Goal: Information Seeking & Learning: Understand process/instructions

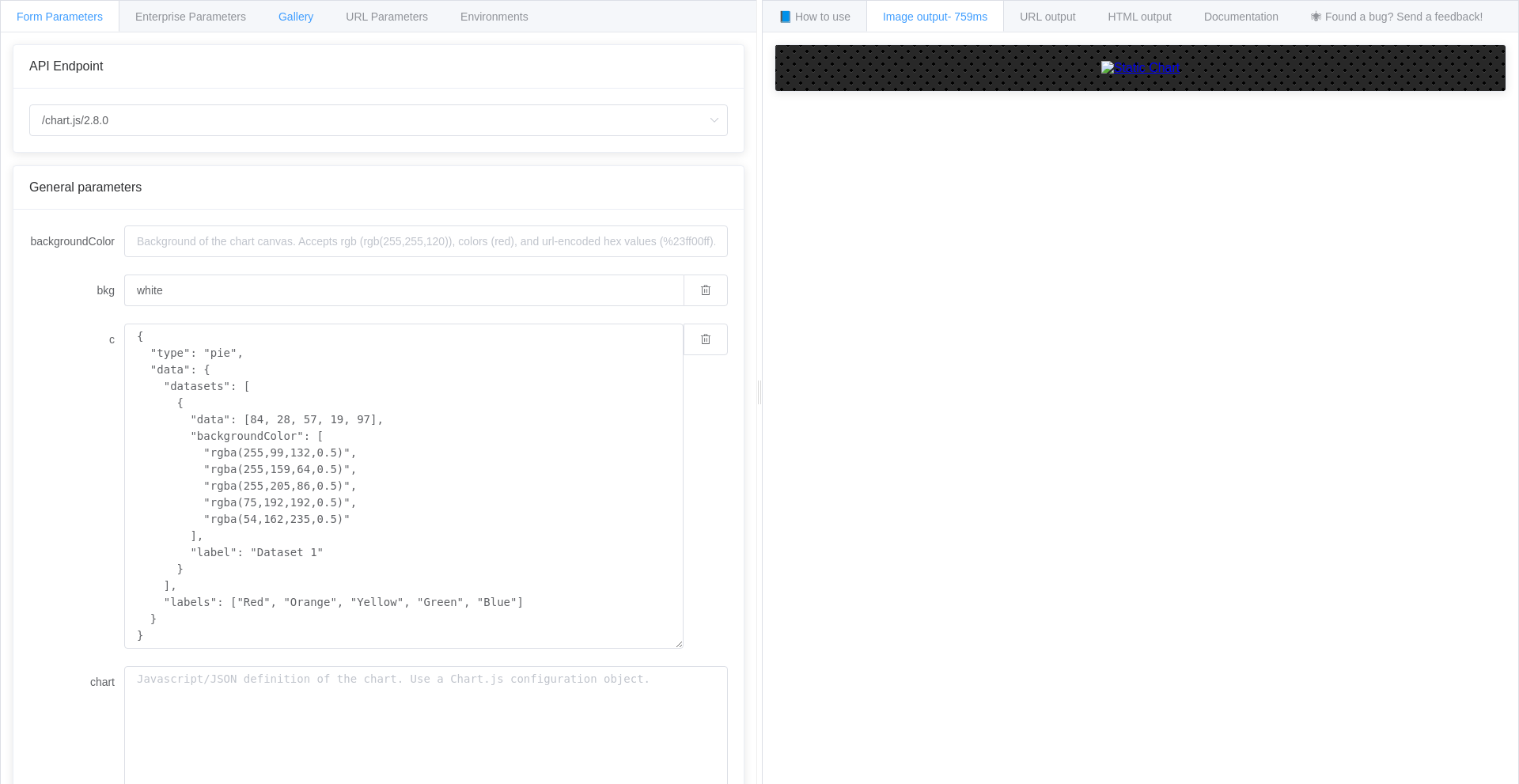
click at [297, 13] on span "Gallery" at bounding box center [296, 17] width 35 height 13
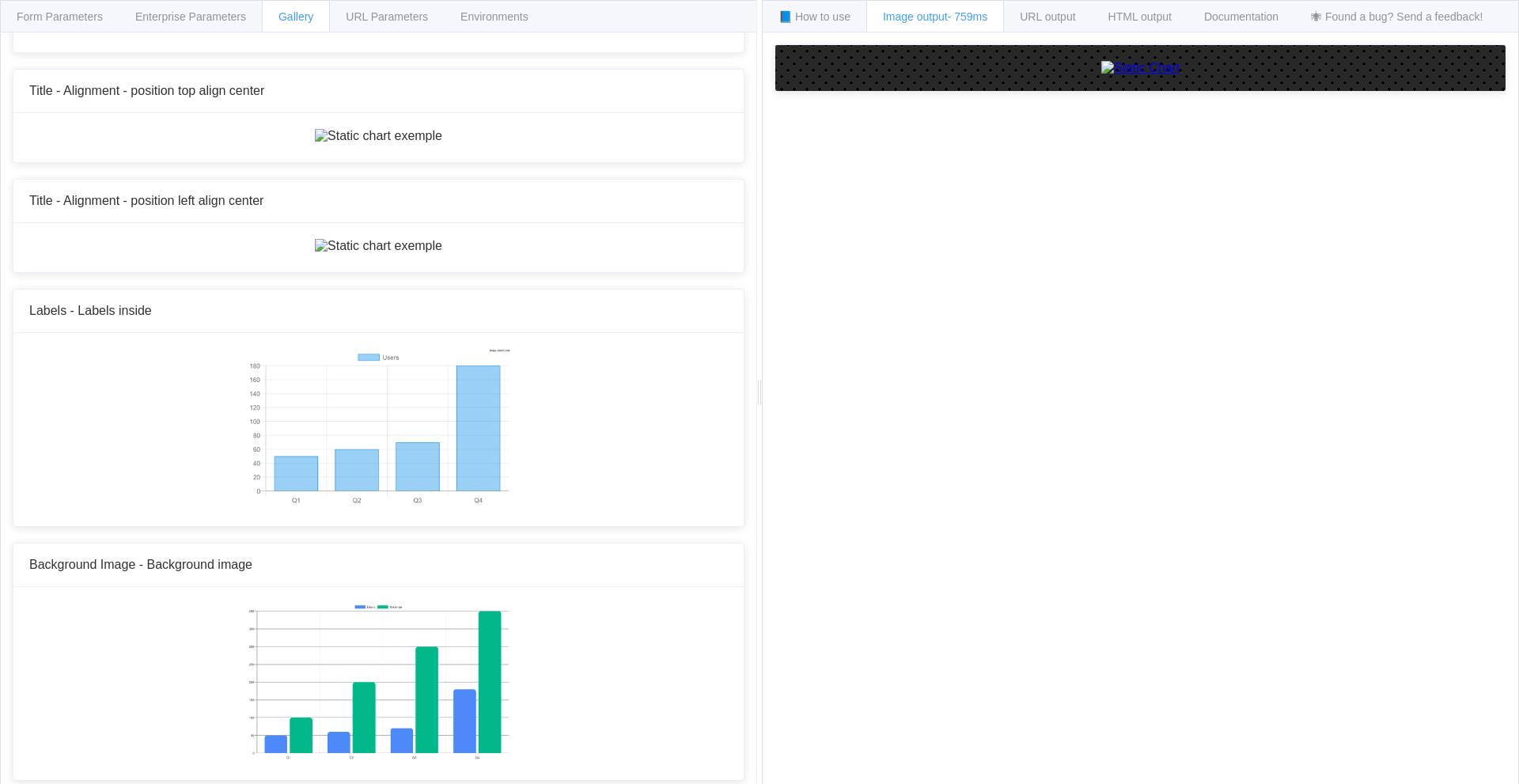
scroll to position [11434, 0]
click at [1054, 25] on div "URL output" at bounding box center [1047, 16] width 89 height 32
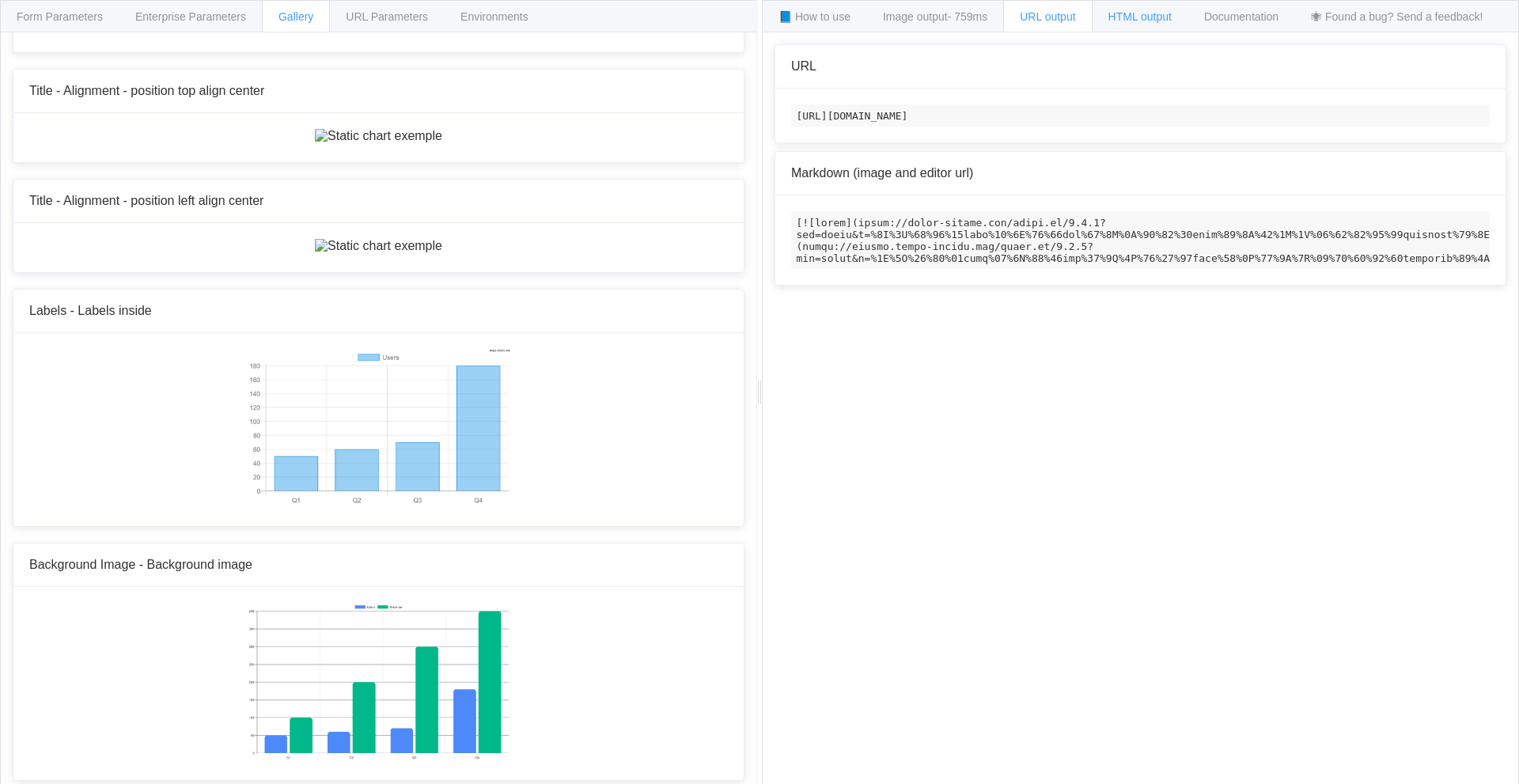
click at [1134, 21] on span "HTML output" at bounding box center [1140, 17] width 63 height 13
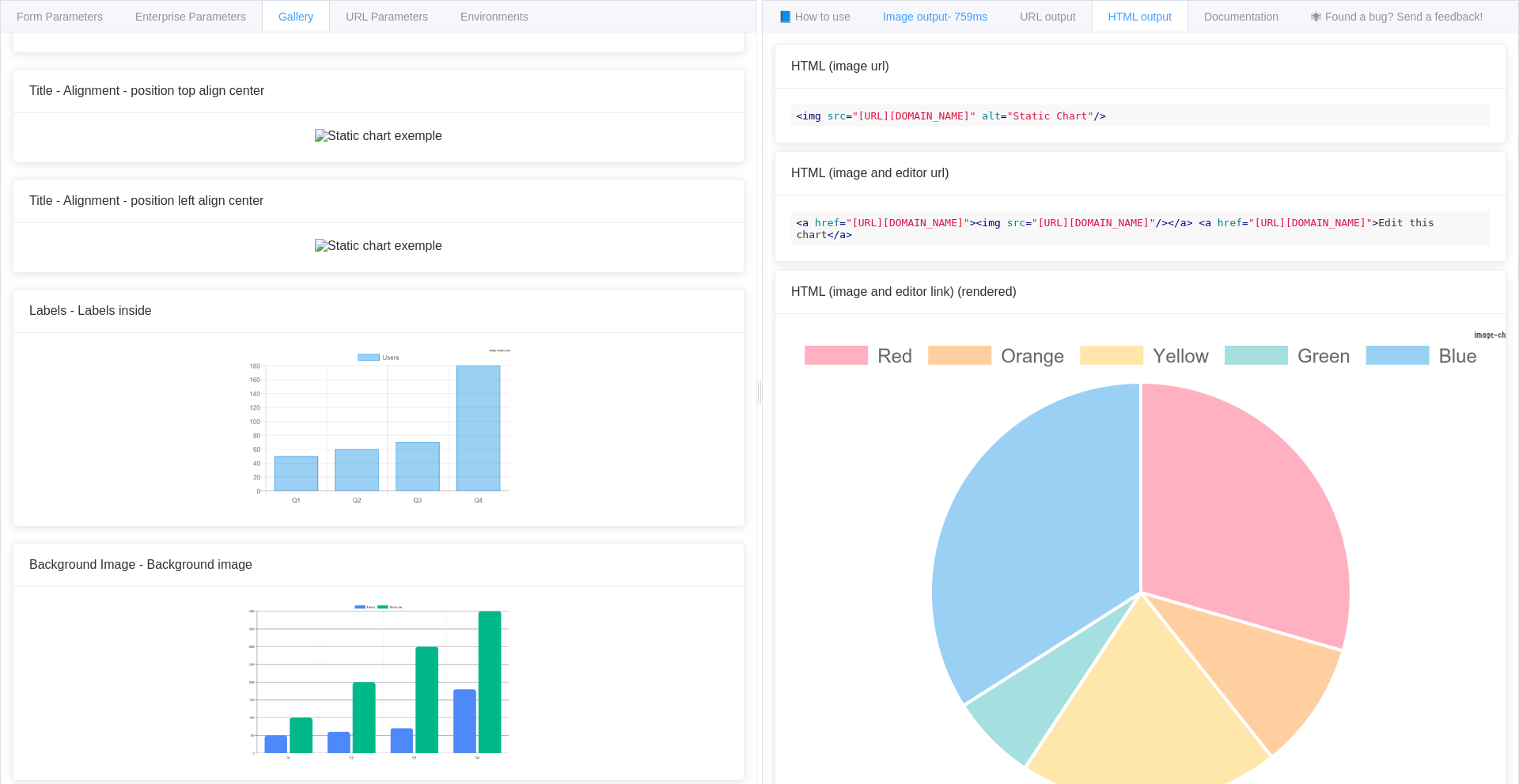
click at [939, 17] on span "Image output - 759ms" at bounding box center [936, 17] width 105 height 13
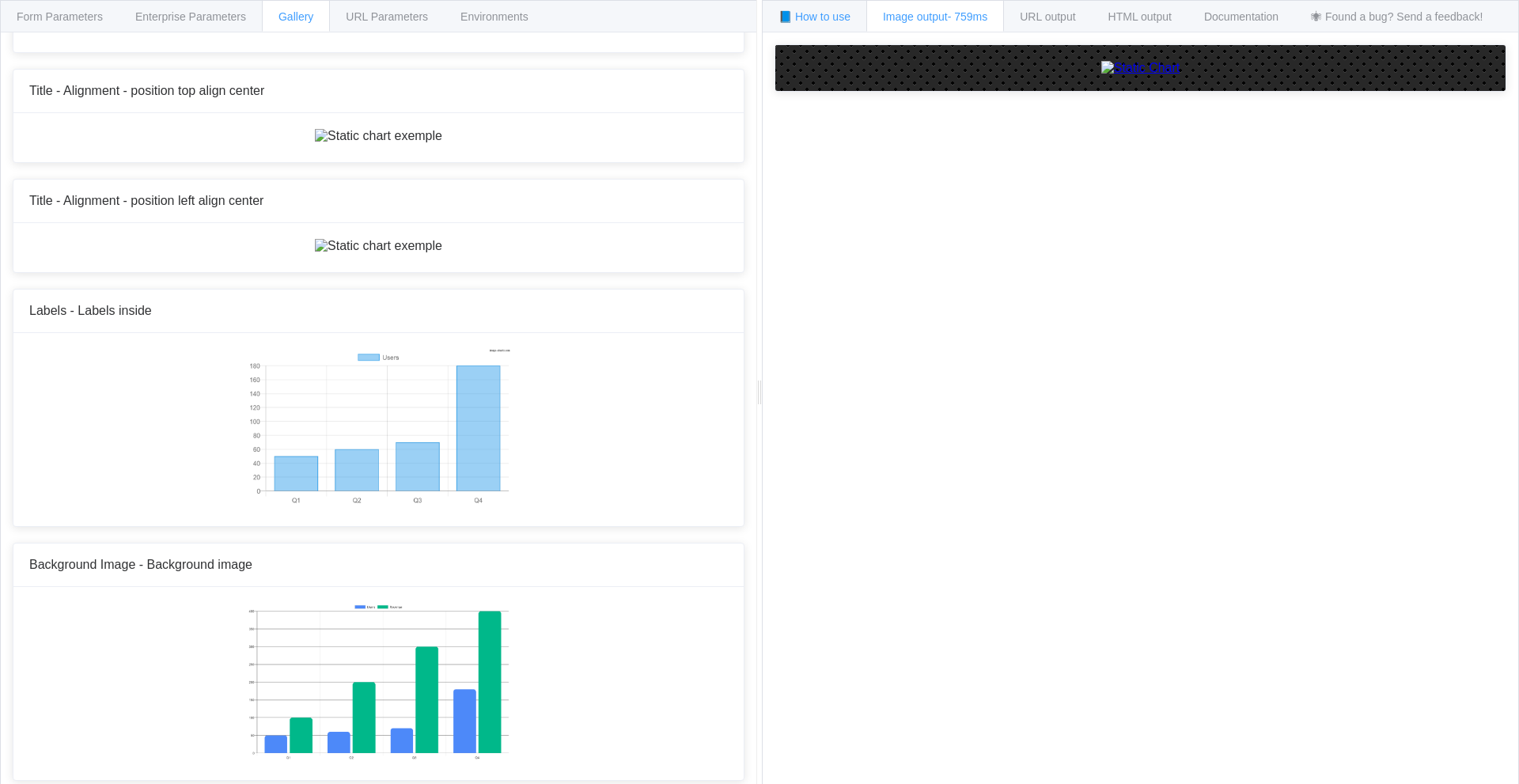
click at [847, 22] on span "📘 How to use" at bounding box center [814, 17] width 72 height 13
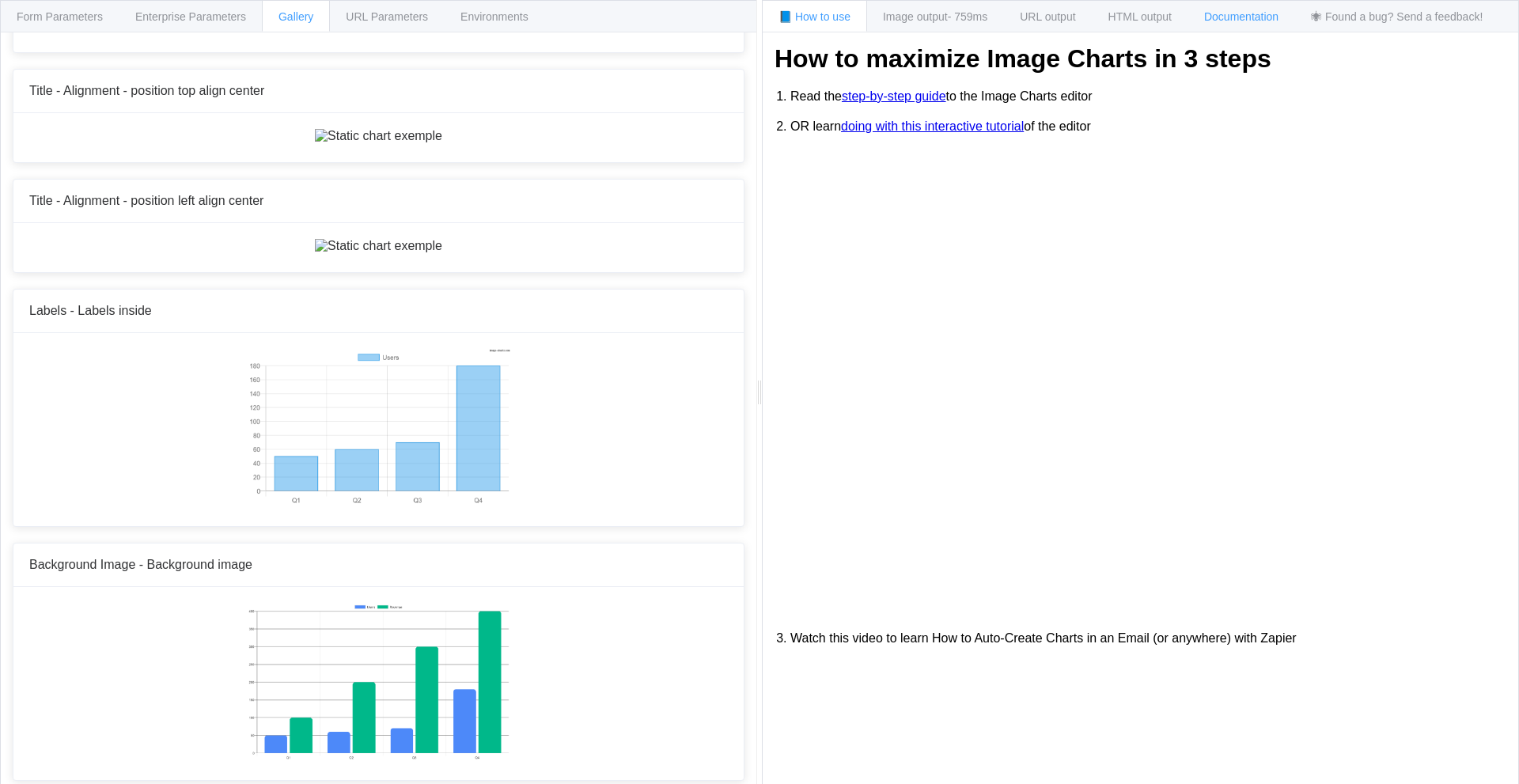
click at [1208, 13] on div "Documentation" at bounding box center [1242, 16] width 108 height 32
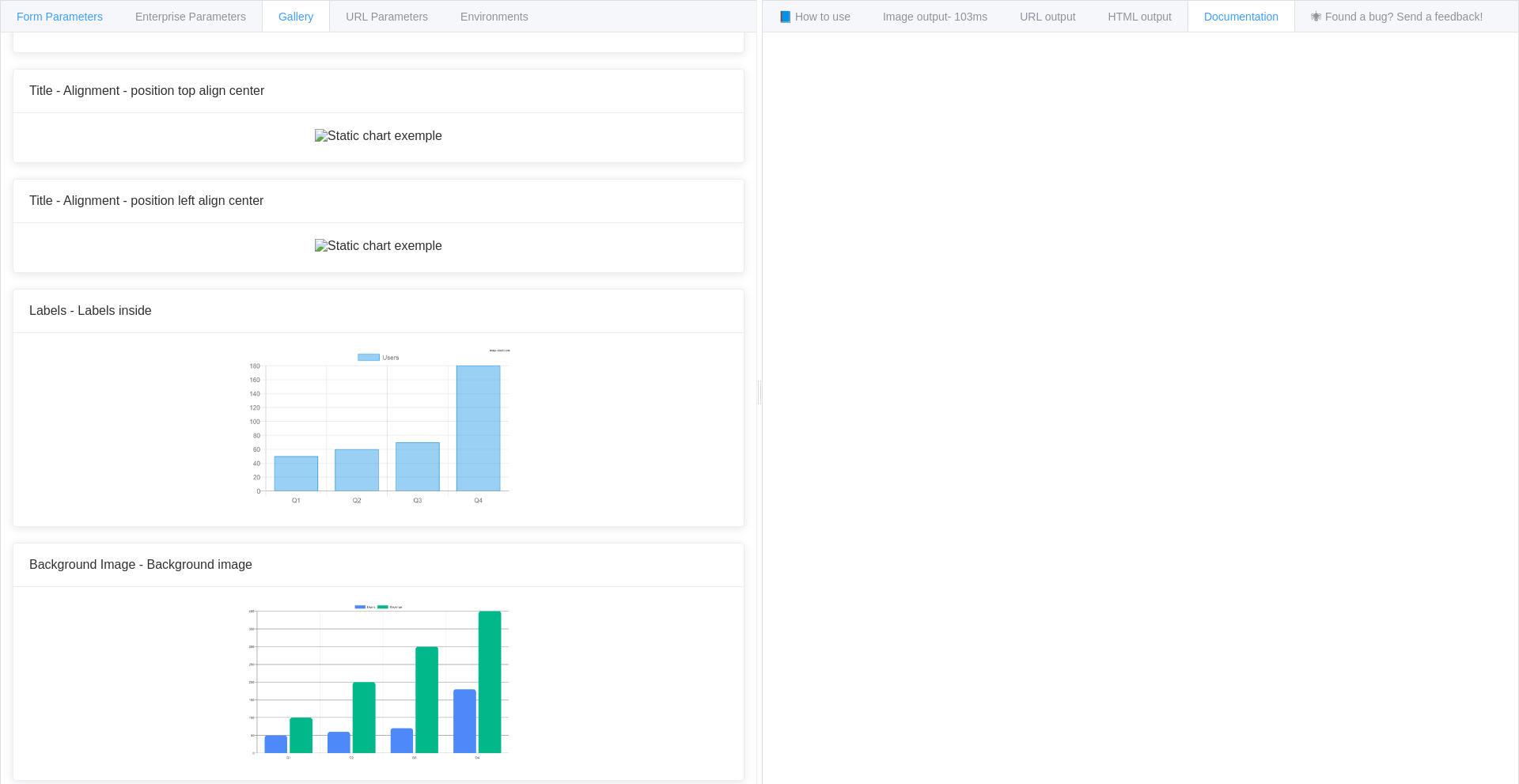
click at [33, 29] on div "Form Parameters" at bounding box center [59, 16] width 120 height 32
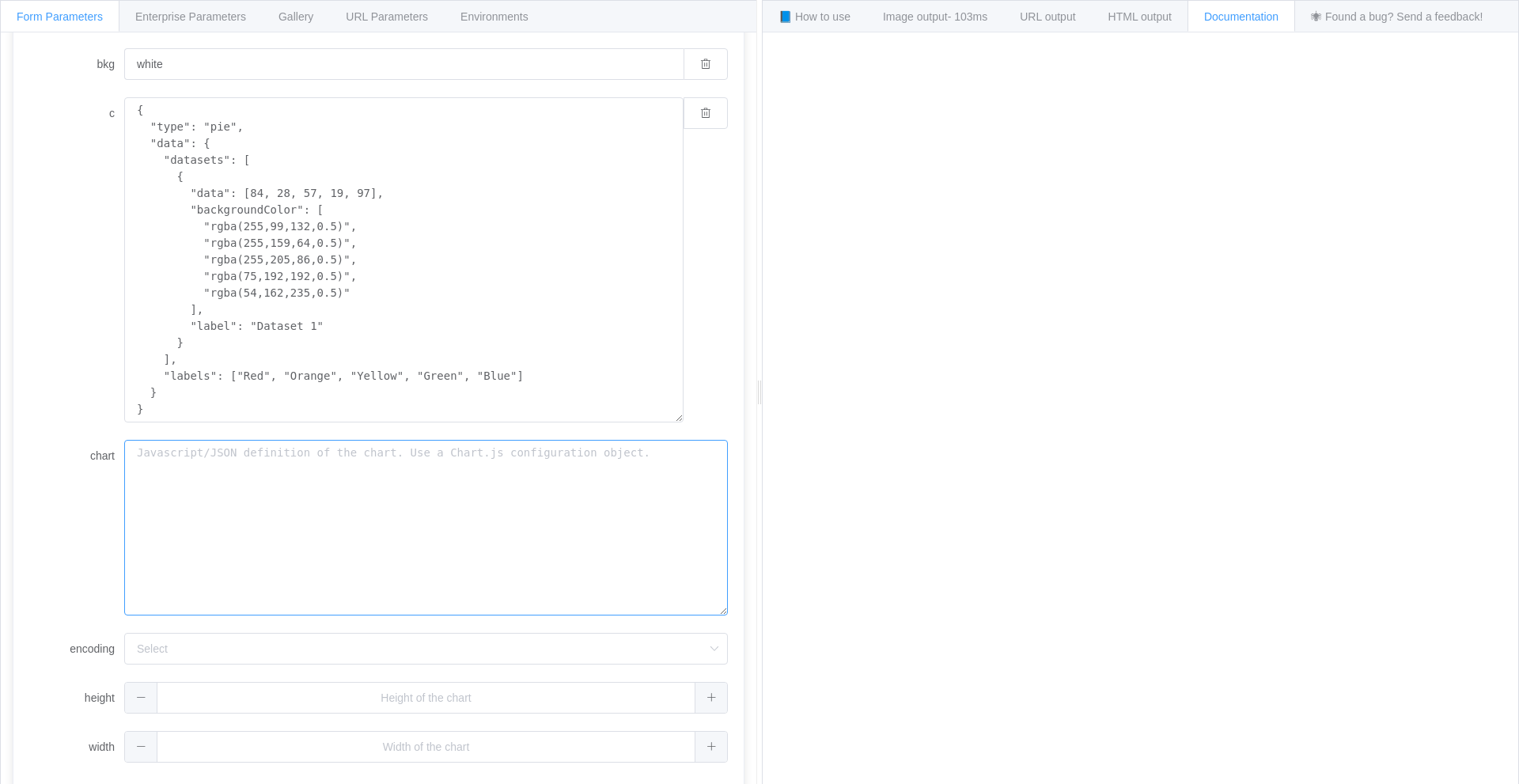
click at [255, 455] on textarea "chart" at bounding box center [426, 528] width 603 height 176
